Goal: Navigation & Orientation: Understand site structure

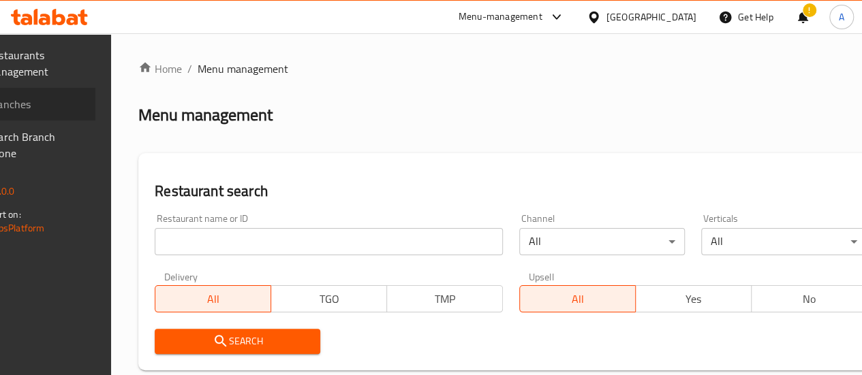
click at [48, 103] on span "Branches" at bounding box center [35, 104] width 97 height 16
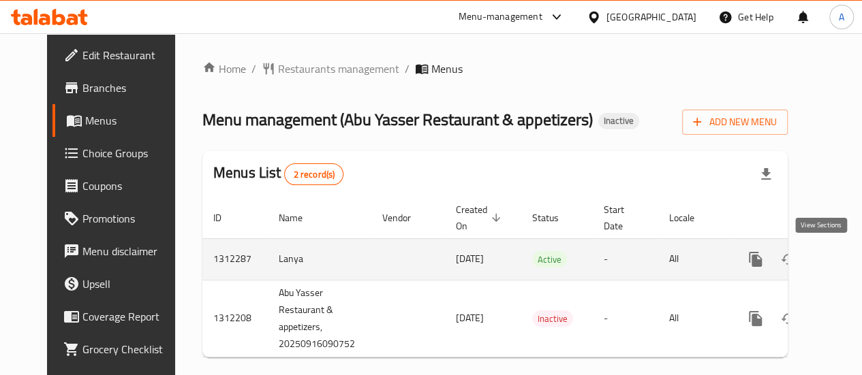
click at [846, 258] on icon "enhanced table" at bounding box center [854, 259] width 16 height 16
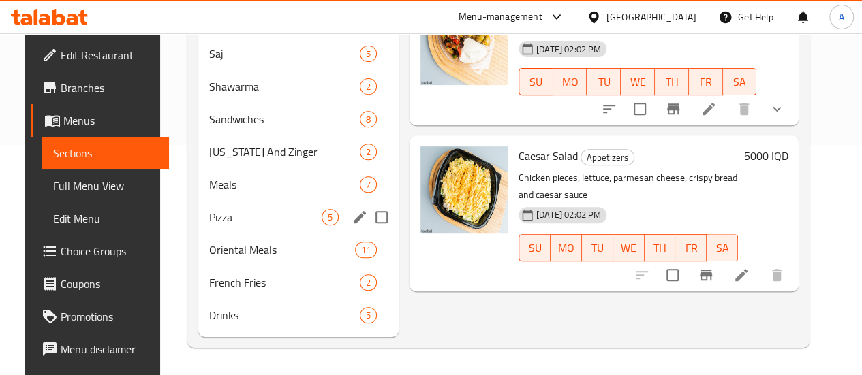
scroll to position [46, 0]
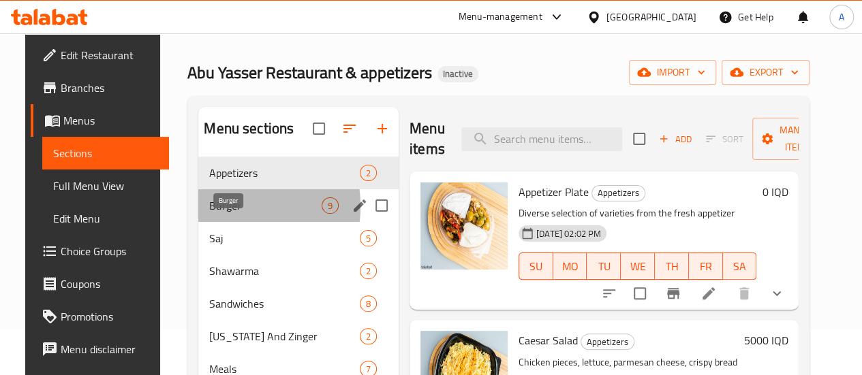
drag, startPoint x: 213, startPoint y: 227, endPoint x: 274, endPoint y: 230, distance: 60.7
click at [213, 214] on span "Burger" at bounding box center [265, 206] width 112 height 16
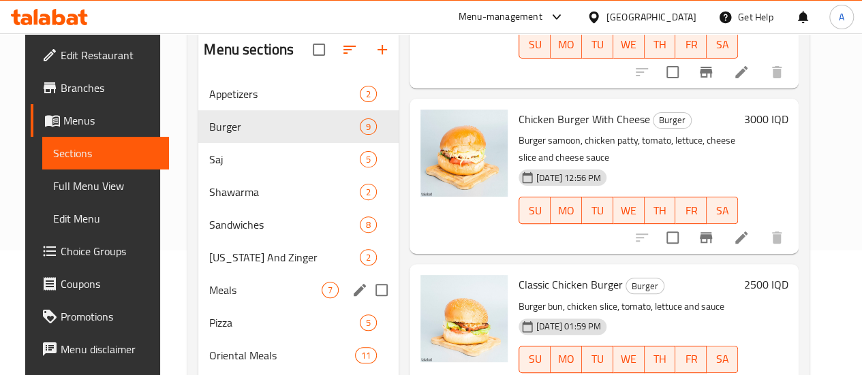
scroll to position [46, 0]
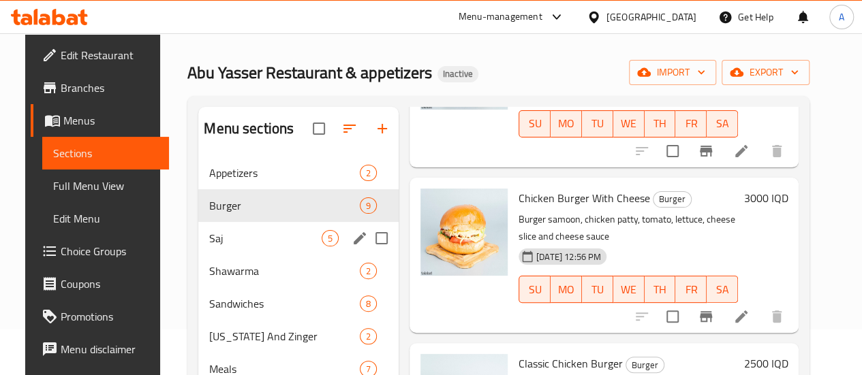
click at [226, 247] on span "Saj" at bounding box center [265, 238] width 112 height 16
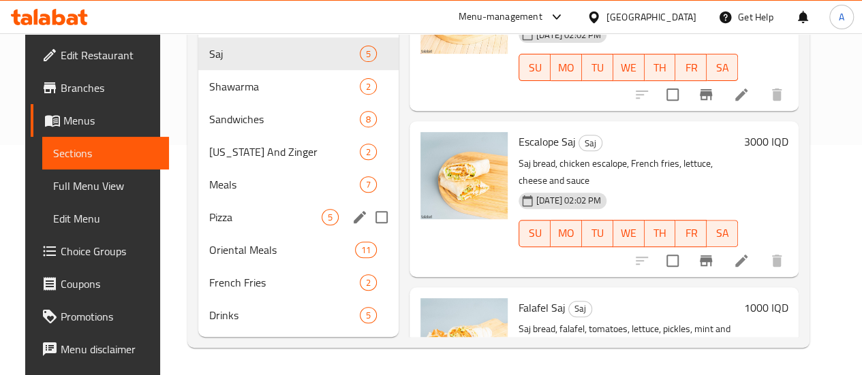
scroll to position [182, 0]
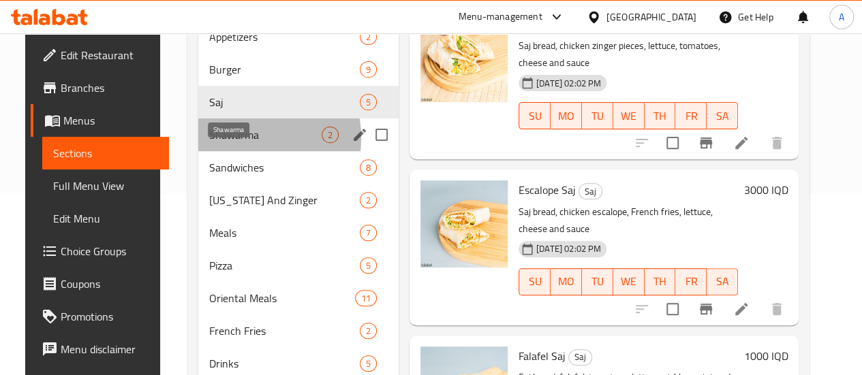
click at [224, 143] on span "Shawarma" at bounding box center [265, 135] width 112 height 16
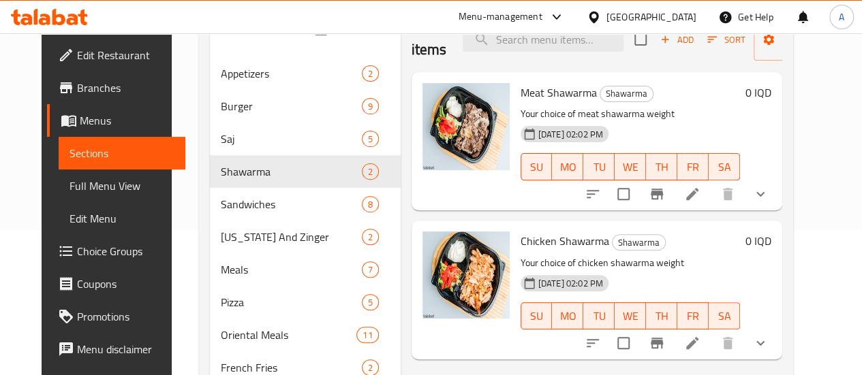
scroll to position [250, 0]
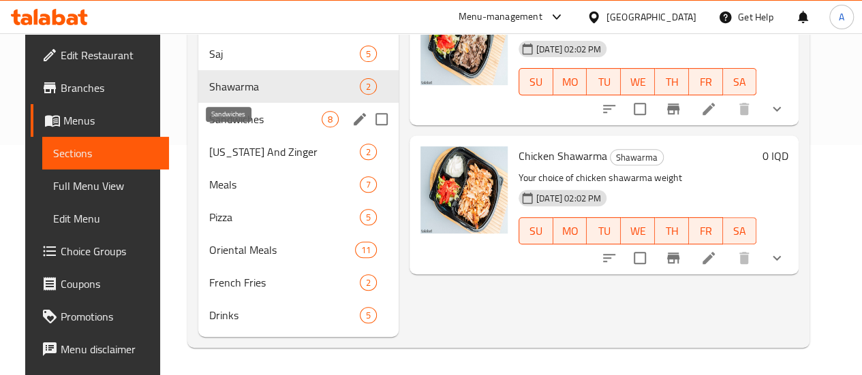
click at [227, 119] on span "Sandwiches" at bounding box center [265, 119] width 112 height 16
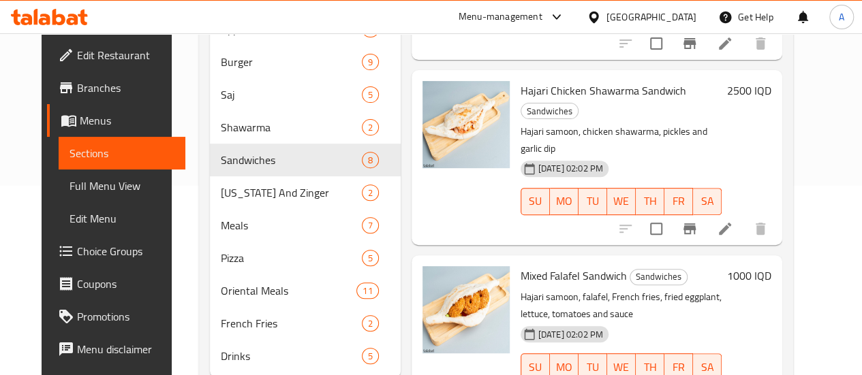
scroll to position [250, 0]
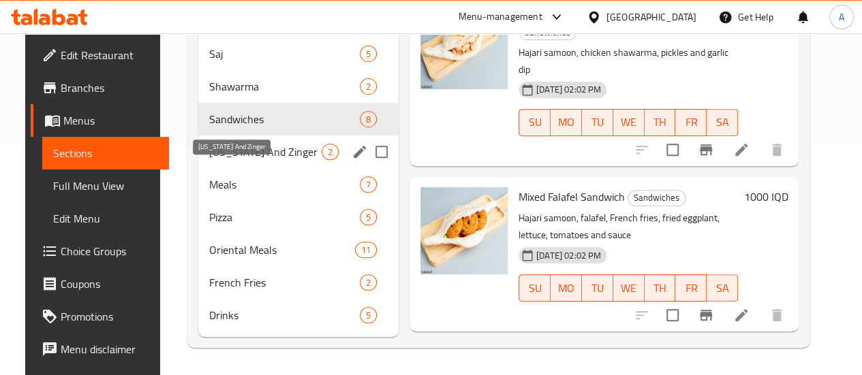
click at [227, 155] on span "Kentucky And Zinger" at bounding box center [265, 152] width 112 height 16
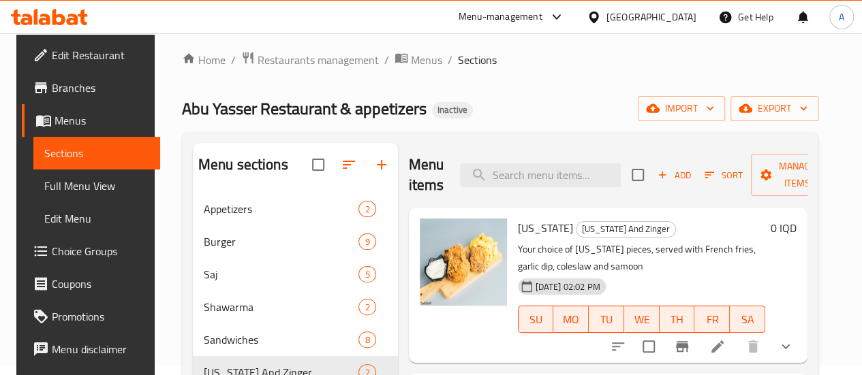
scroll to position [250, 0]
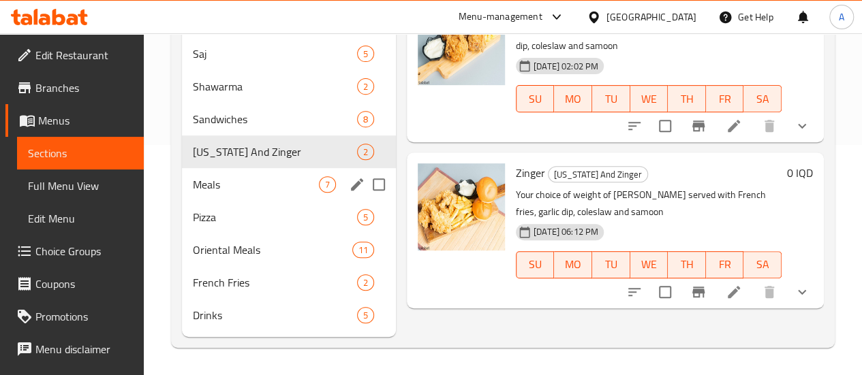
click at [221, 182] on span "Meals" at bounding box center [256, 184] width 126 height 16
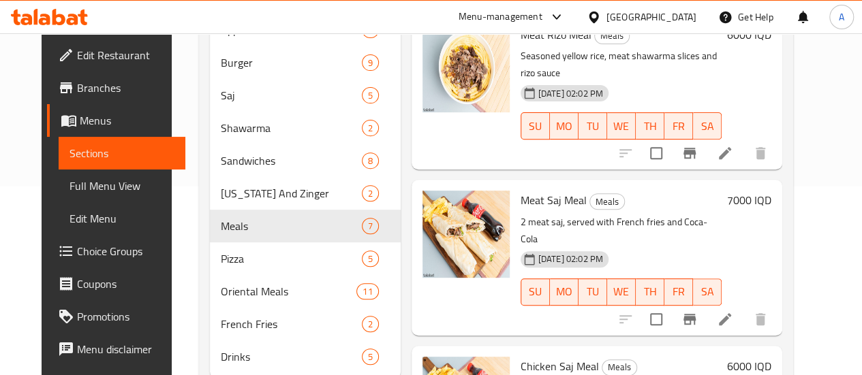
scroll to position [250, 0]
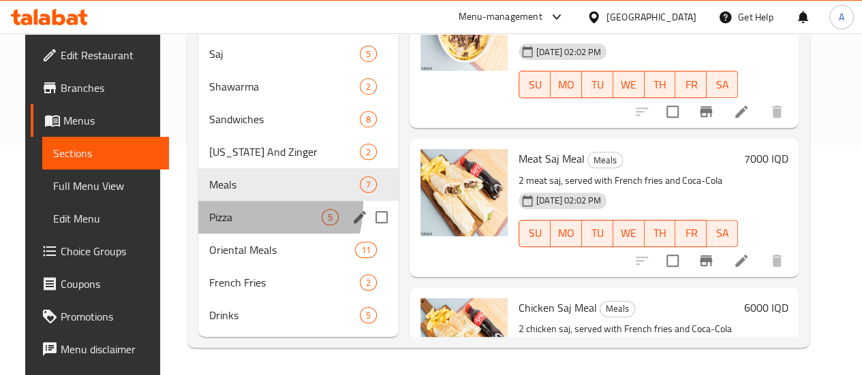
click at [233, 206] on div "Pizza 5" at bounding box center [298, 217] width 200 height 33
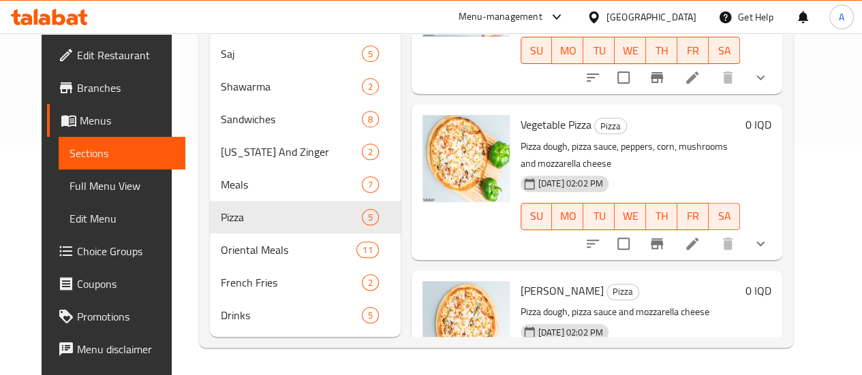
scroll to position [250, 0]
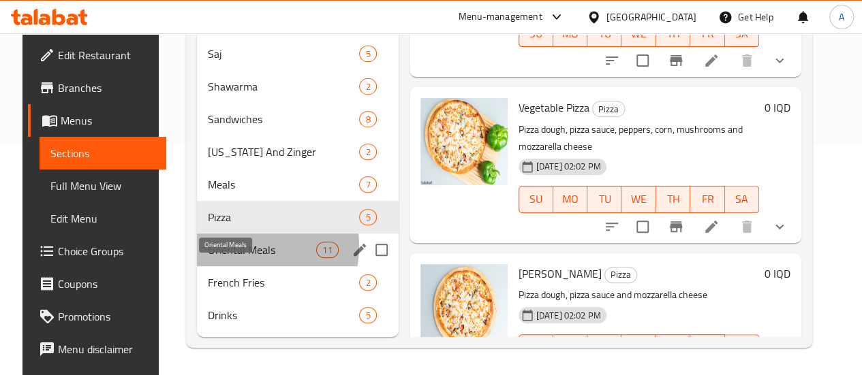
click at [225, 247] on span "Oriental Meals" at bounding box center [262, 250] width 108 height 16
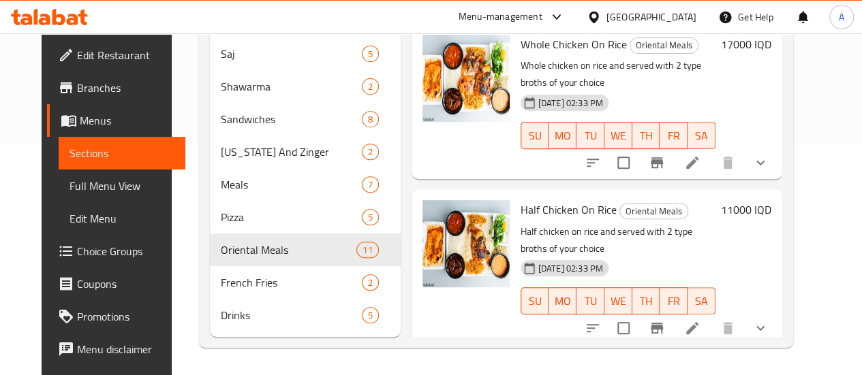
scroll to position [250, 0]
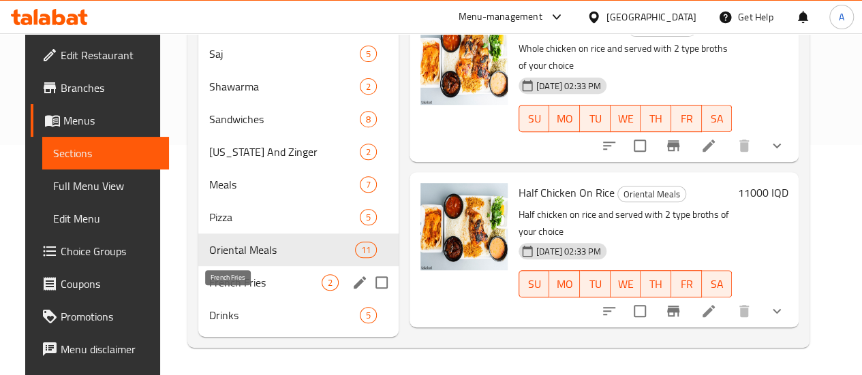
click at [247, 279] on span "French Fries" at bounding box center [265, 283] width 112 height 16
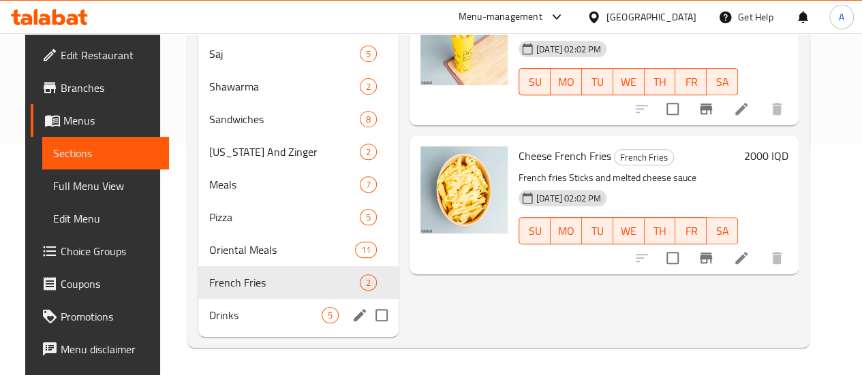
click at [232, 315] on span "Drinks" at bounding box center [265, 315] width 112 height 16
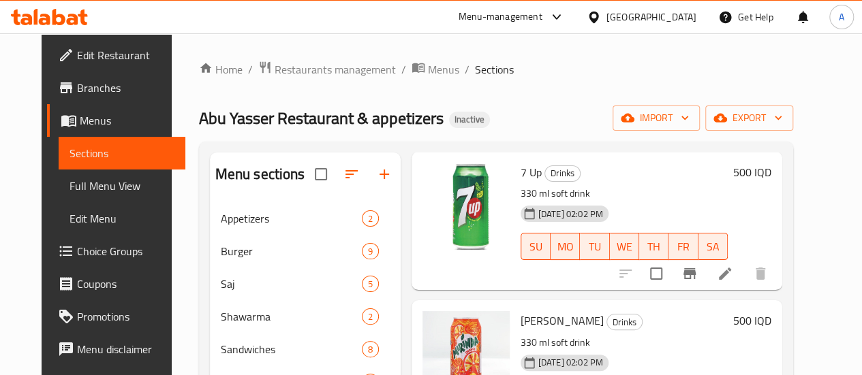
click at [77, 91] on span "Branches" at bounding box center [125, 88] width 97 height 16
